Goal: Check status: Check status

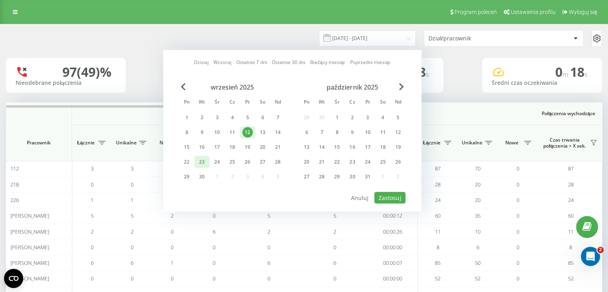
click at [203, 159] on div "23" at bounding box center [202, 162] width 10 height 10
click at [387, 193] on button "Zastosuj" at bounding box center [389, 198] width 31 height 12
type input "[DATE] - [DATE]"
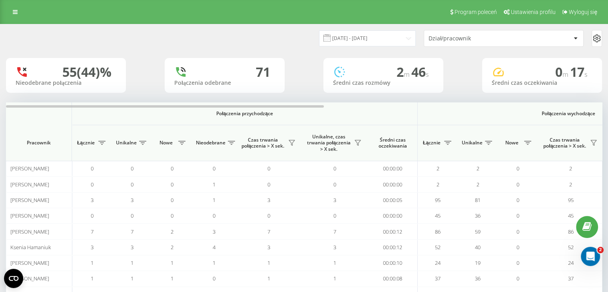
click at [469, 40] on div "Dział/pracownik" at bounding box center [477, 38] width 96 height 7
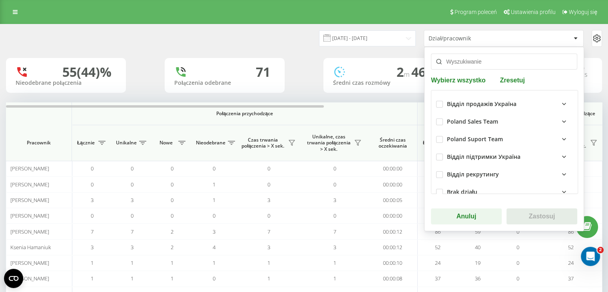
click at [465, 60] on input "text" at bounding box center [504, 62] width 146 height 16
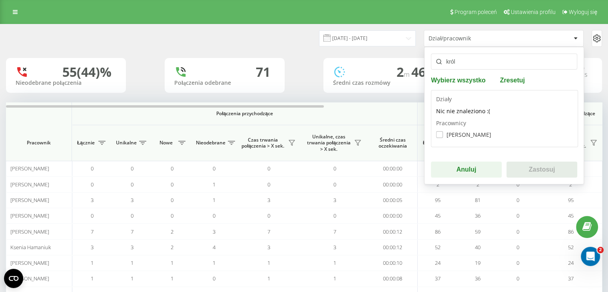
type input "król"
click at [456, 134] on label "[PERSON_NAME]" at bounding box center [463, 134] width 55 height 7
checkbox input "true"
click at [548, 167] on button "Zastosuj" at bounding box center [541, 169] width 71 height 16
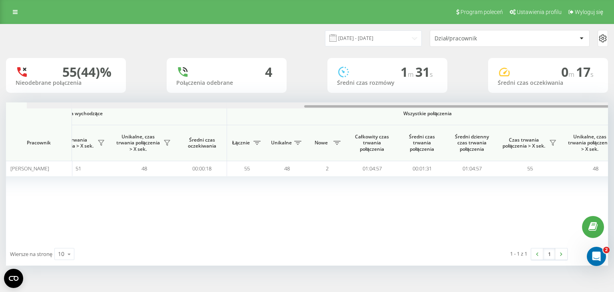
scroll to position [0, 513]
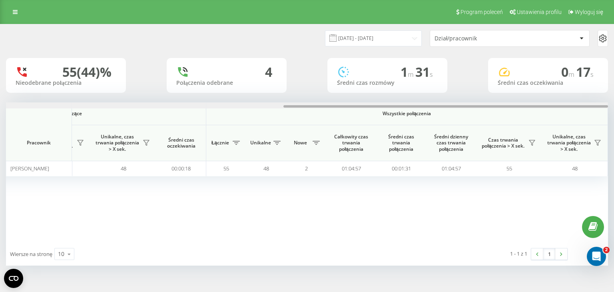
drag, startPoint x: 293, startPoint y: 106, endPoint x: 588, endPoint y: 103, distance: 295.0
click at [588, 103] on div at bounding box center [307, 105] width 602 height 6
